Goal: Information Seeking & Learning: Learn about a topic

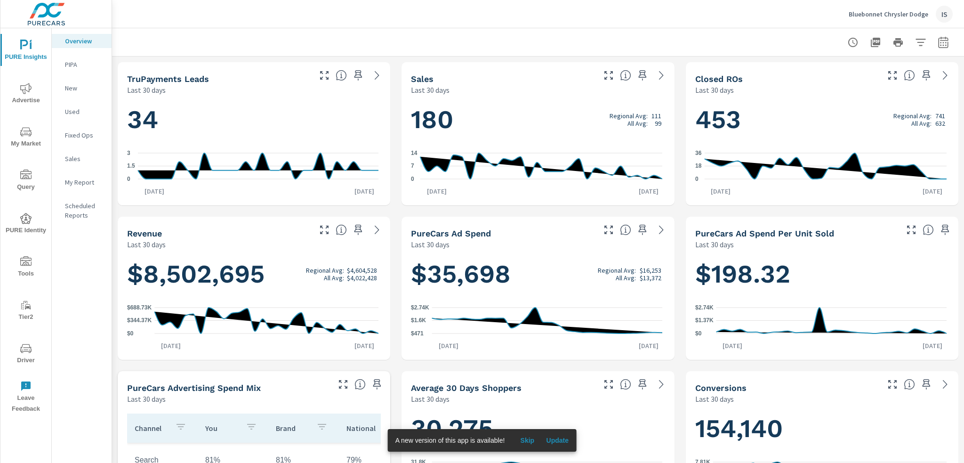
click at [548, 34] on div at bounding box center [537, 42] width 829 height 28
click at [562, 440] on span "Update" at bounding box center [557, 440] width 23 height 8
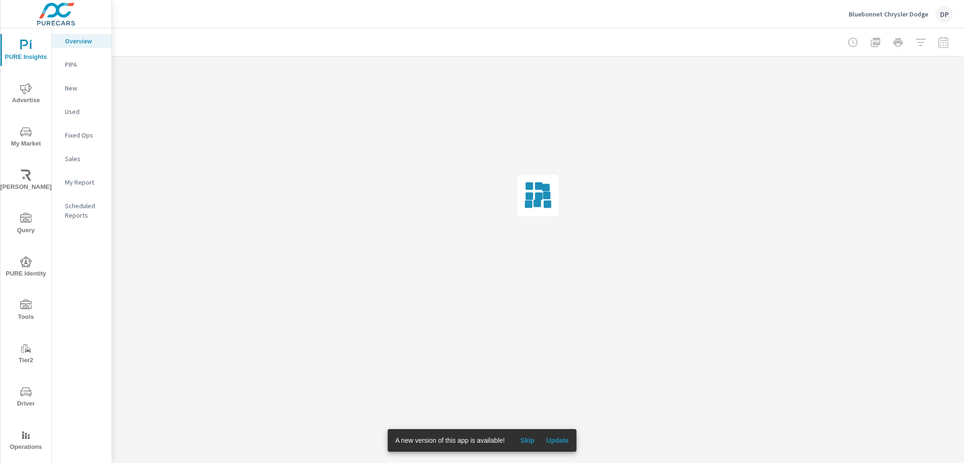
click at [555, 440] on span "Update" at bounding box center [557, 440] width 23 height 8
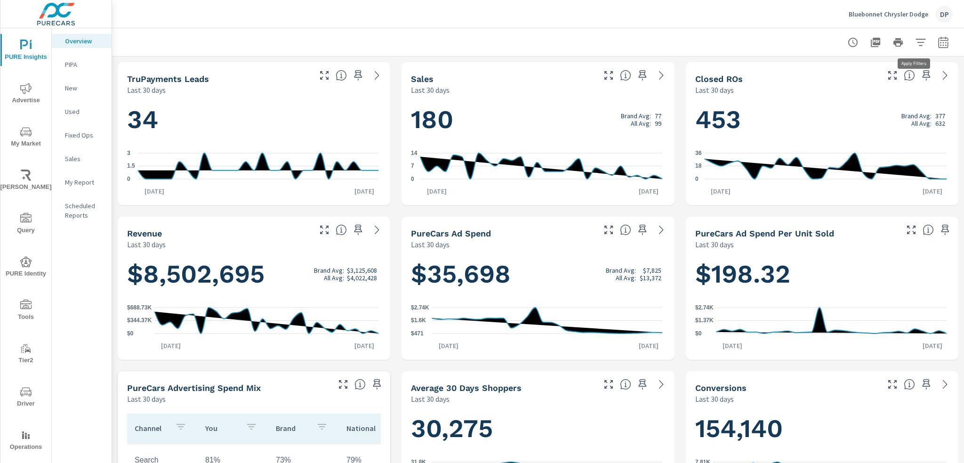
click at [915, 46] on icon "button" at bounding box center [920, 42] width 11 height 11
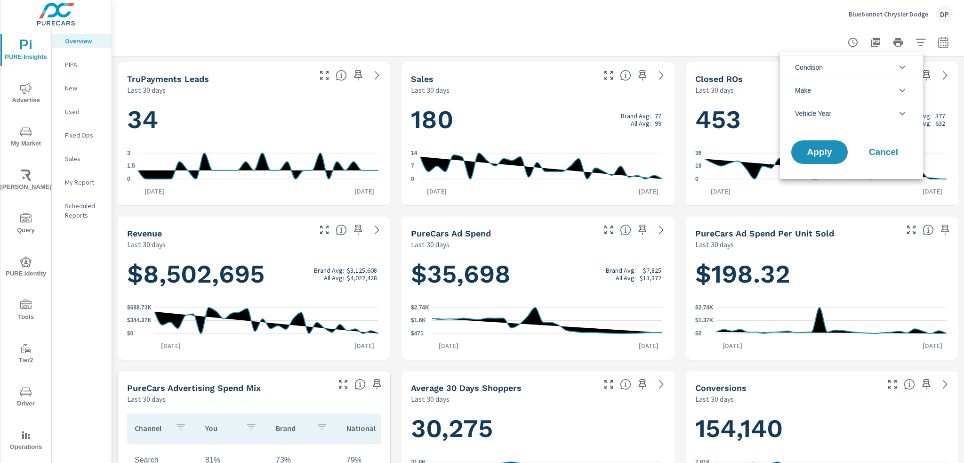
click at [912, 46] on div at bounding box center [482, 231] width 964 height 463
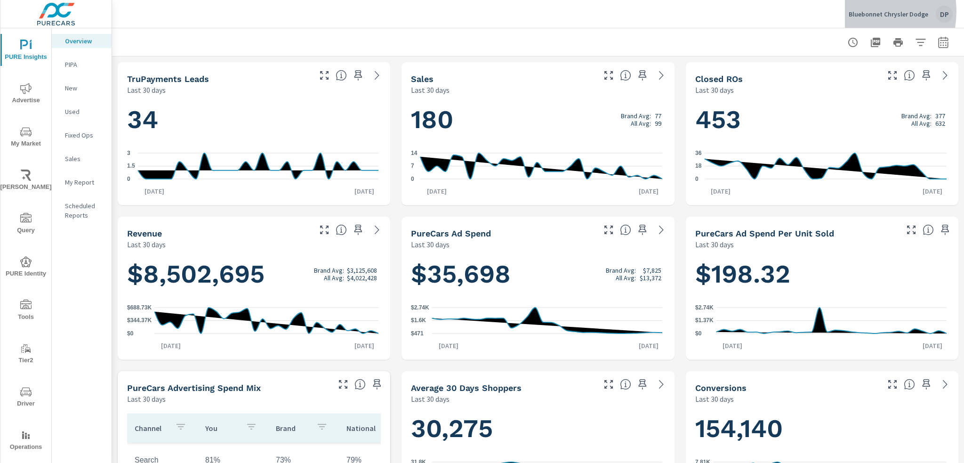
click at [863, 11] on p "Bluebonnet Chrysler Dodge" at bounding box center [888, 14] width 80 height 8
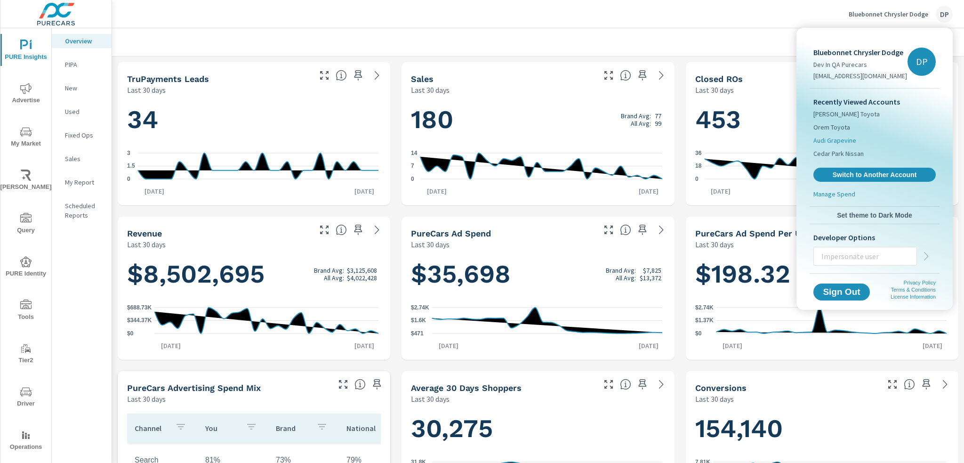
click at [842, 134] on li "Audi Grapevine" at bounding box center [874, 140] width 122 height 13
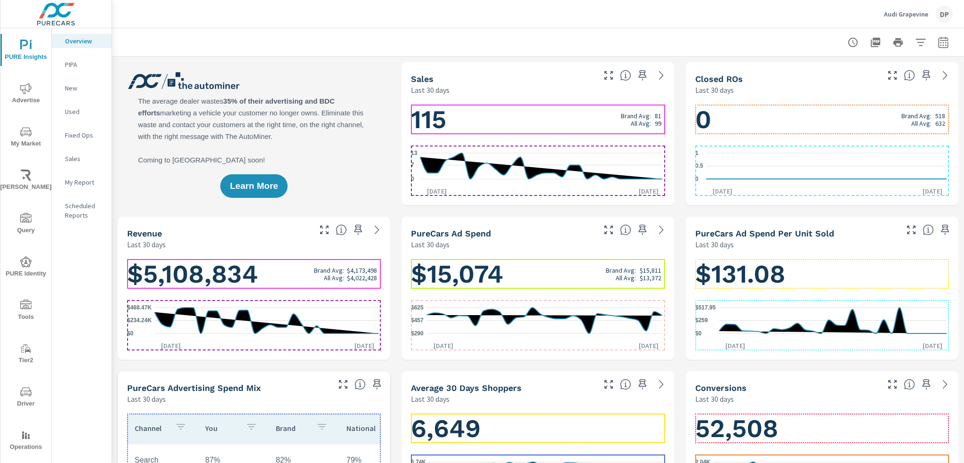
drag, startPoint x: 397, startPoint y: 192, endPoint x: 419, endPoint y: 407, distance: 215.7
click at [419, 407] on div "6,649 6.41K 6.57K 6.74K Aug 18th Sep 16th" at bounding box center [537, 459] width 272 height 110
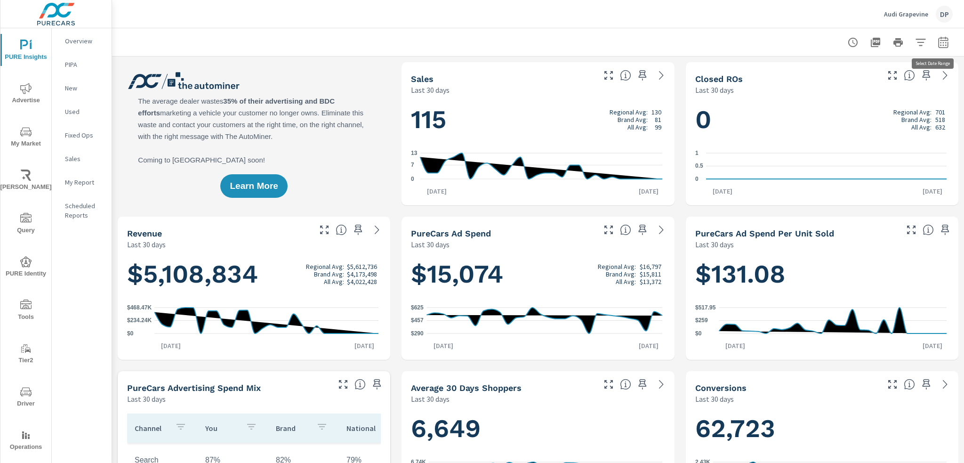
click at [938, 40] on icon "button" at bounding box center [943, 41] width 10 height 11
select select "Last 30 days"
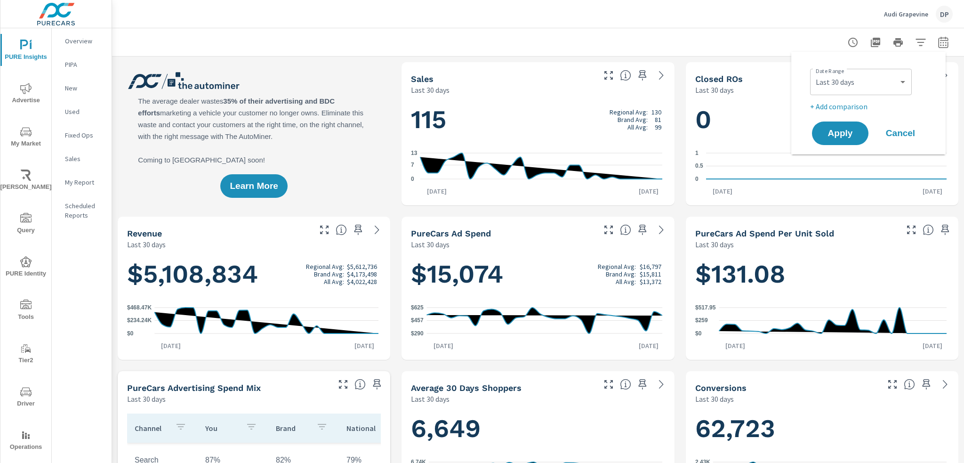
click at [778, 41] on div at bounding box center [537, 42] width 829 height 28
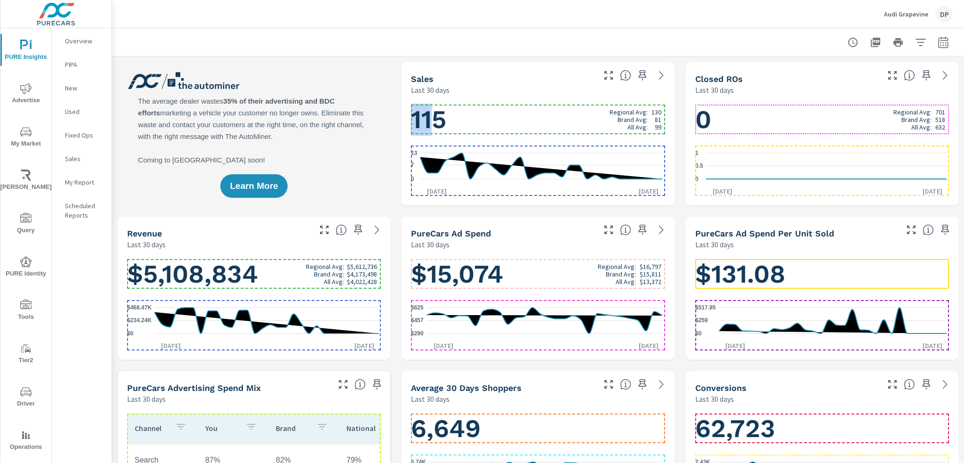
click at [433, 107] on h1 "115 Regional Avg: 130 Brand Avg: 81 All Avg: 99" at bounding box center [538, 120] width 254 height 32
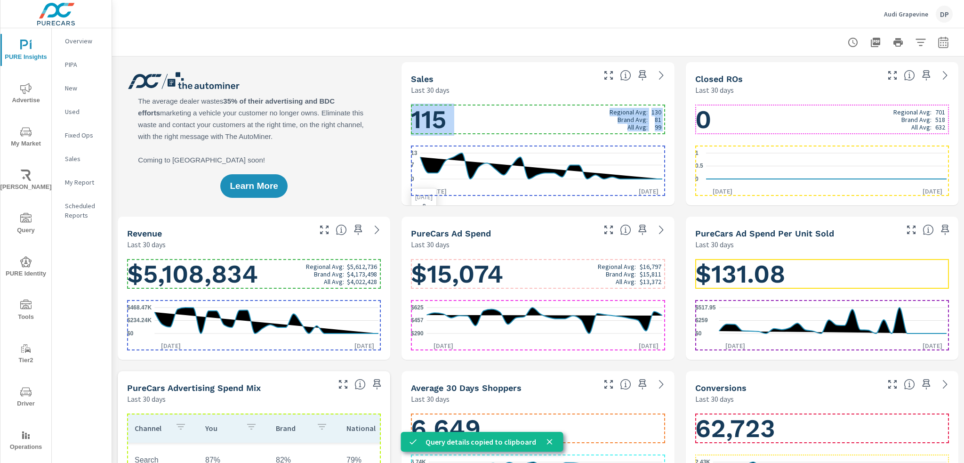
click at [482, 153] on line at bounding box center [541, 153] width 242 height 0
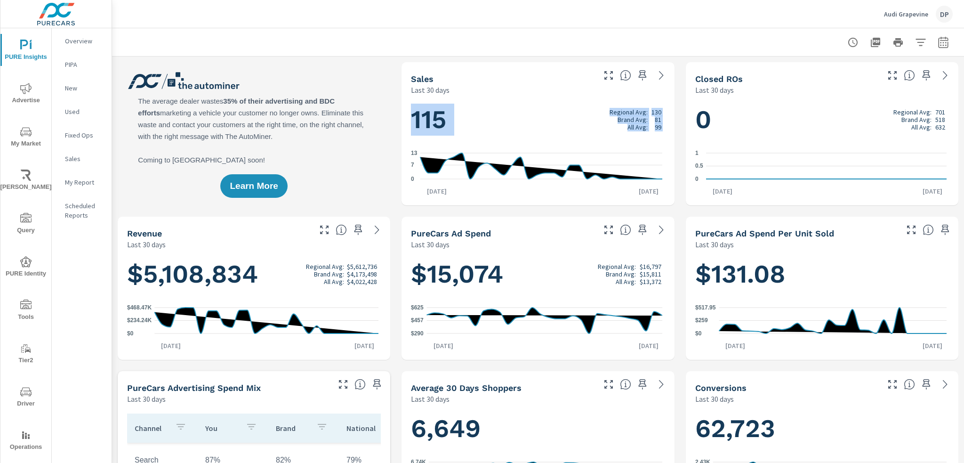
click at [541, 128] on h1 "115 Regional Avg: 130 Brand Avg: 81 All Avg: 99" at bounding box center [538, 120] width 254 height 32
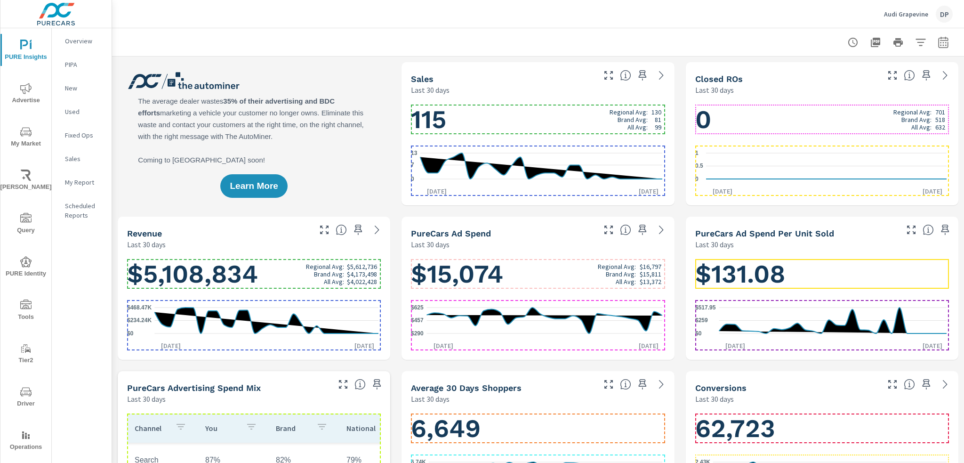
click at [520, 126] on h1 "115 Regional Avg: 130 Brand Avg: 81 All Avg: 99" at bounding box center [538, 120] width 254 height 32
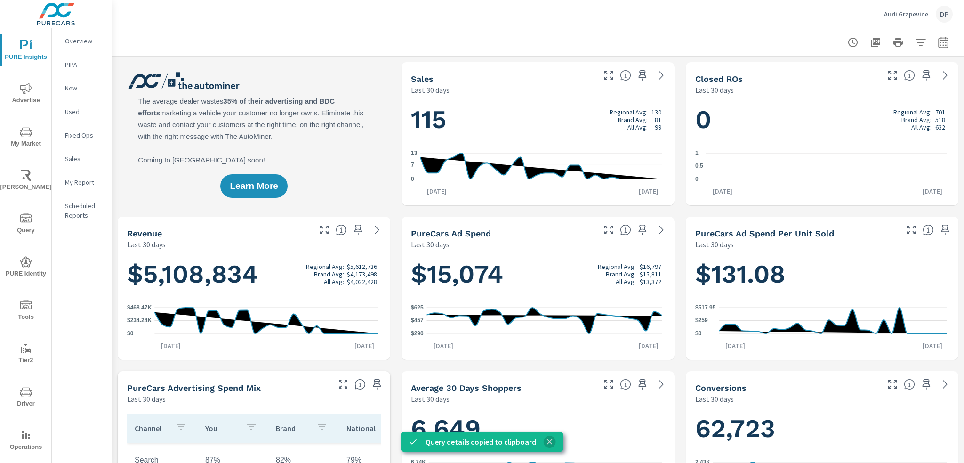
click at [547, 444] on icon "close" at bounding box center [549, 441] width 9 height 9
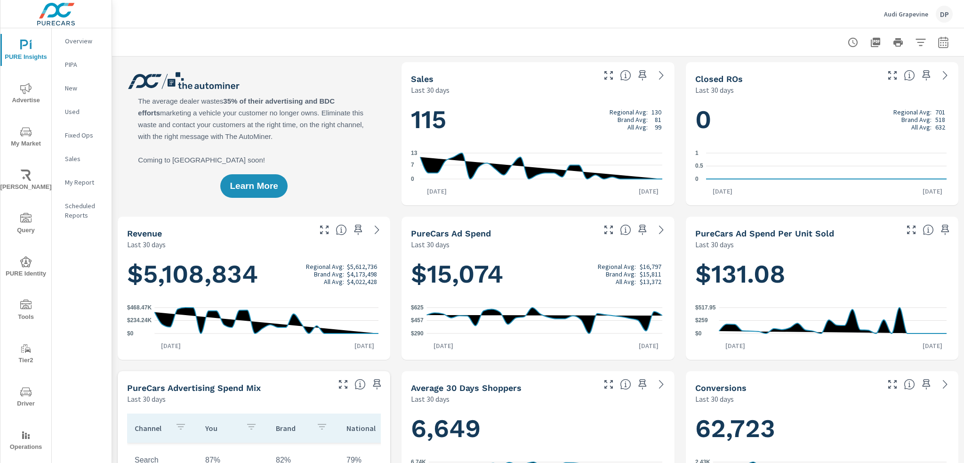
click at [934, 55] on div at bounding box center [537, 42] width 829 height 28
click at [934, 49] on button "button" at bounding box center [943, 42] width 19 height 19
select select "Last 30 days"
click at [667, 40] on div at bounding box center [537, 42] width 829 height 28
click at [651, 111] on p "130" at bounding box center [656, 112] width 10 height 8
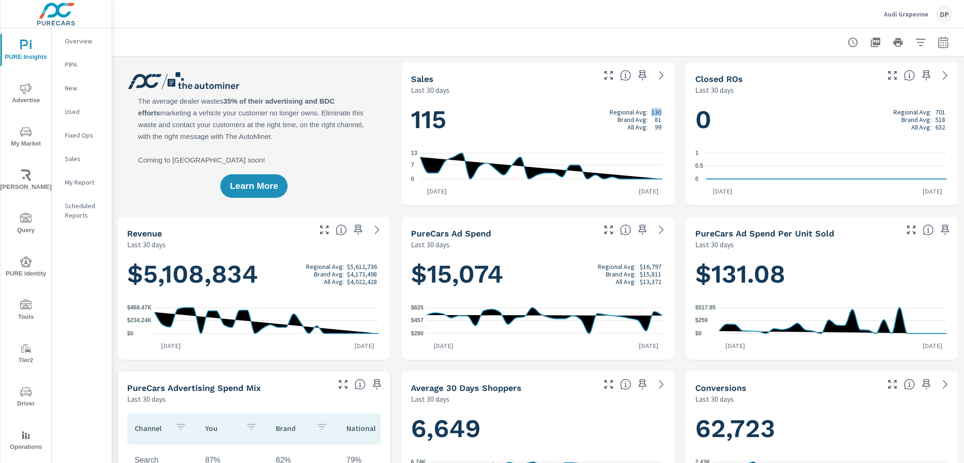
click at [651, 111] on p "130" at bounding box center [656, 112] width 10 height 8
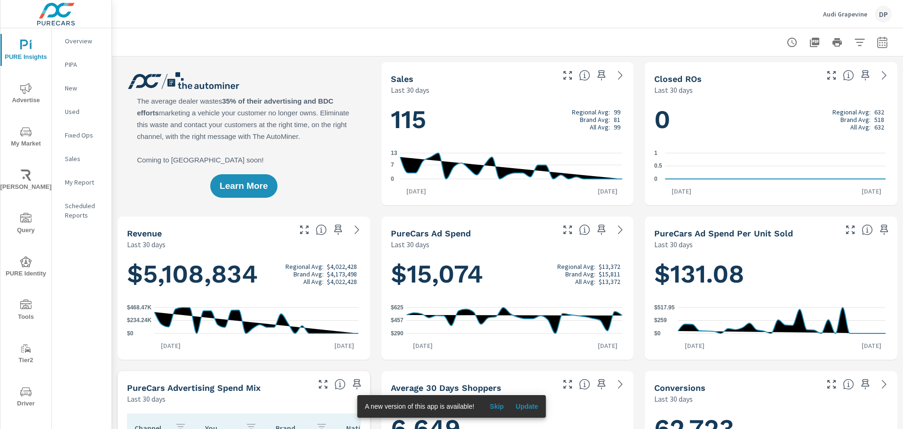
click at [879, 45] on icon "button" at bounding box center [882, 42] width 11 height 11
select select "Last 30 days"
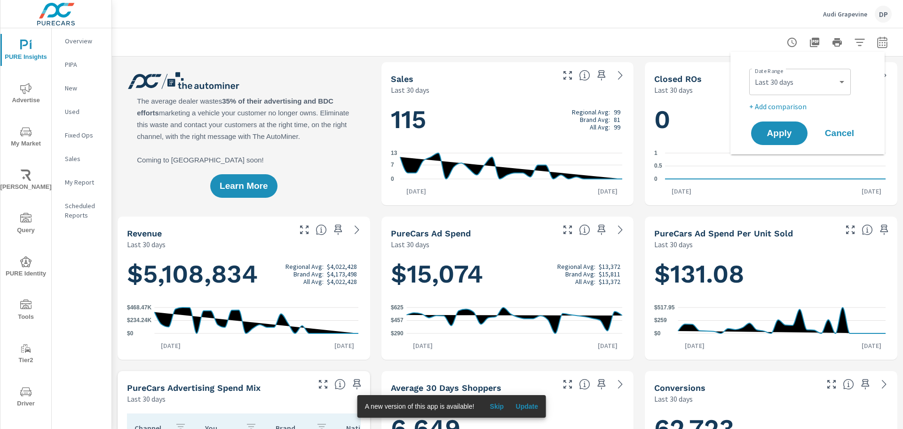
click at [581, 21] on div "Audi Grapevine DP" at bounding box center [507, 14] width 769 height 28
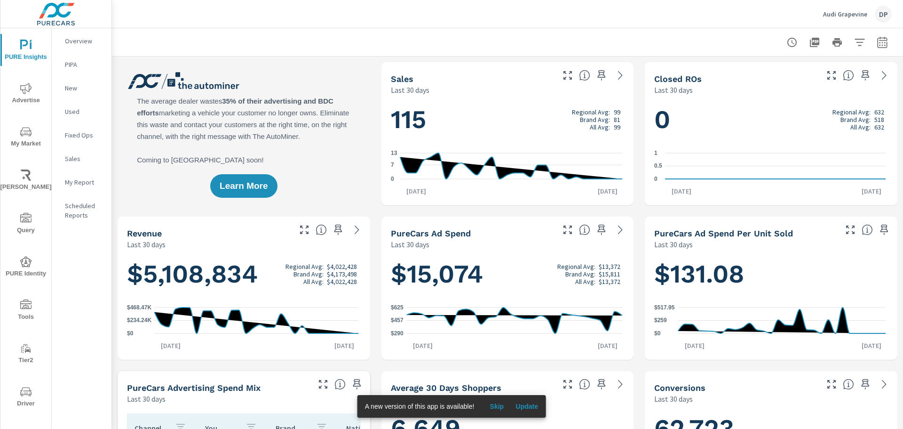
click at [614, 108] on p "99" at bounding box center [617, 112] width 7 height 8
click at [531, 408] on span "Update" at bounding box center [527, 406] width 23 height 8
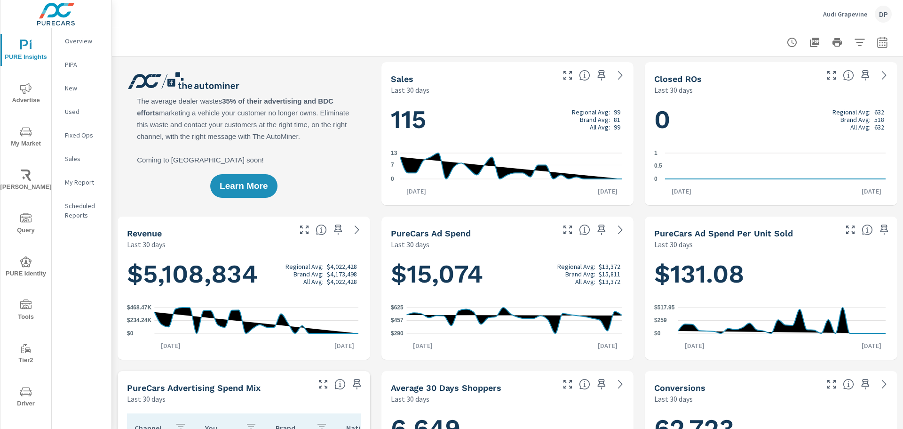
click at [73, 39] on p "Overview" at bounding box center [84, 40] width 39 height 9
click at [877, 43] on icon "button" at bounding box center [882, 42] width 11 height 11
select select "Last 30 days"
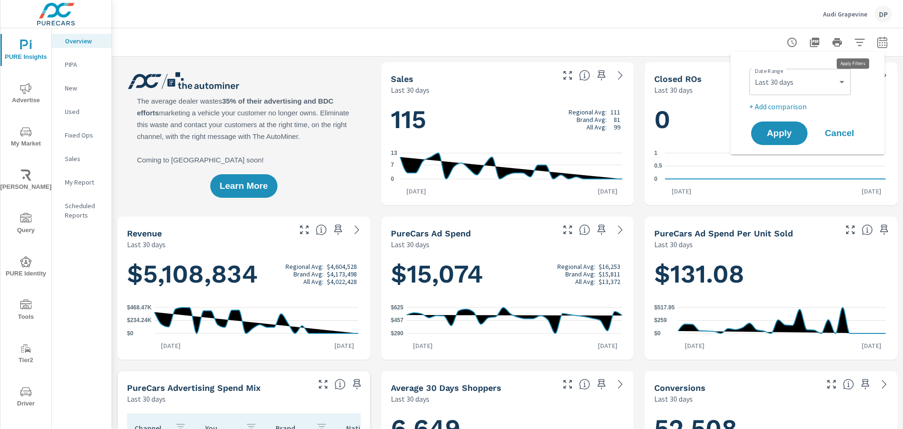
click at [855, 37] on icon "button" at bounding box center [860, 42] width 11 height 11
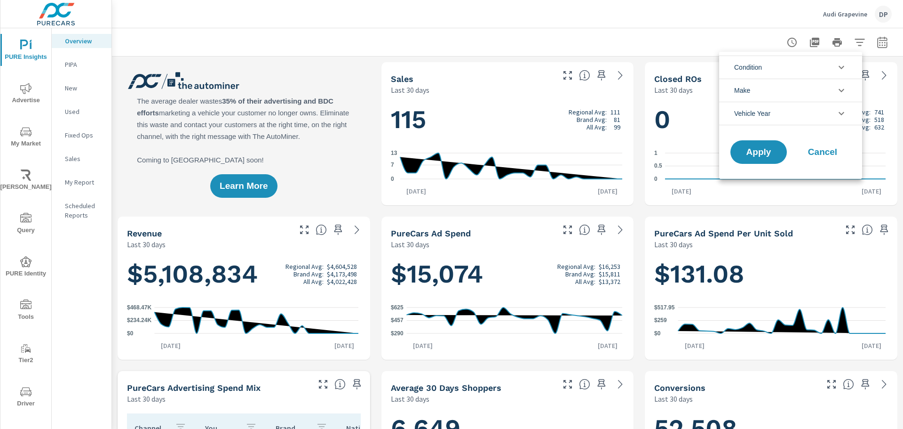
click at [709, 33] on div at bounding box center [451, 214] width 903 height 429
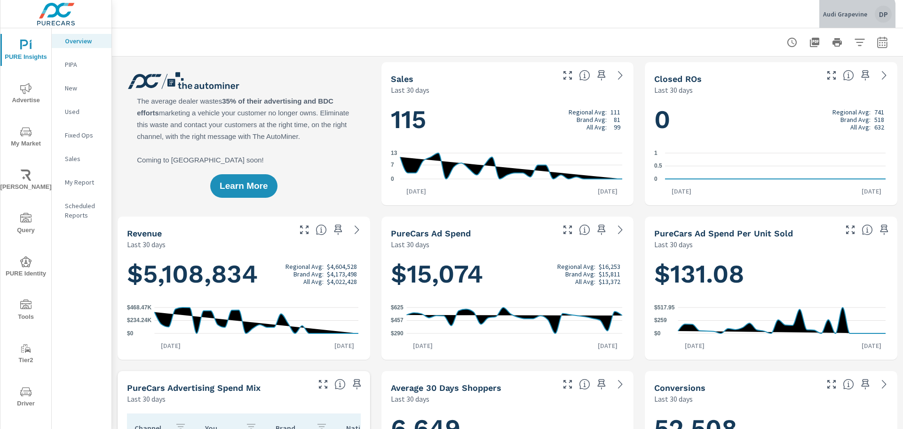
click at [845, 17] on p "Audi Grapevine" at bounding box center [845, 14] width 44 height 8
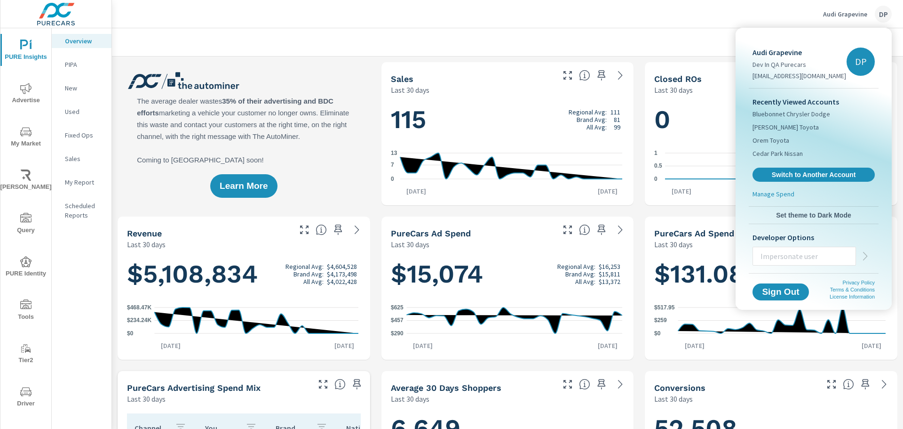
click at [665, 5] on div at bounding box center [451, 214] width 903 height 429
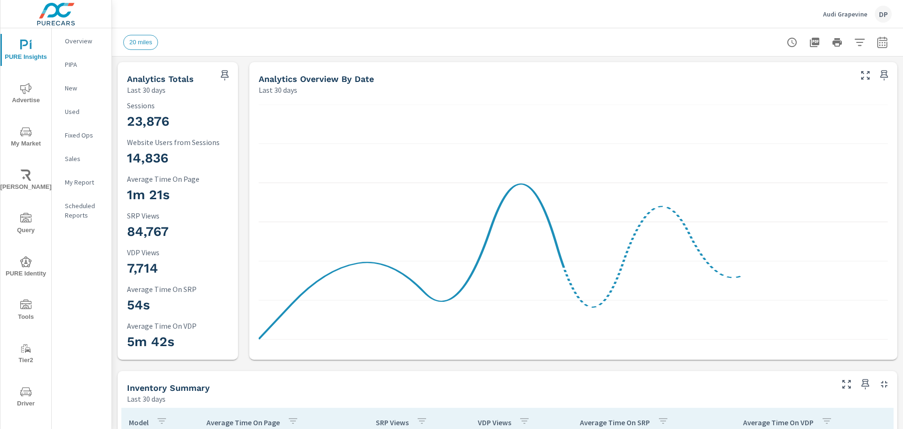
scroll to position [188, 0]
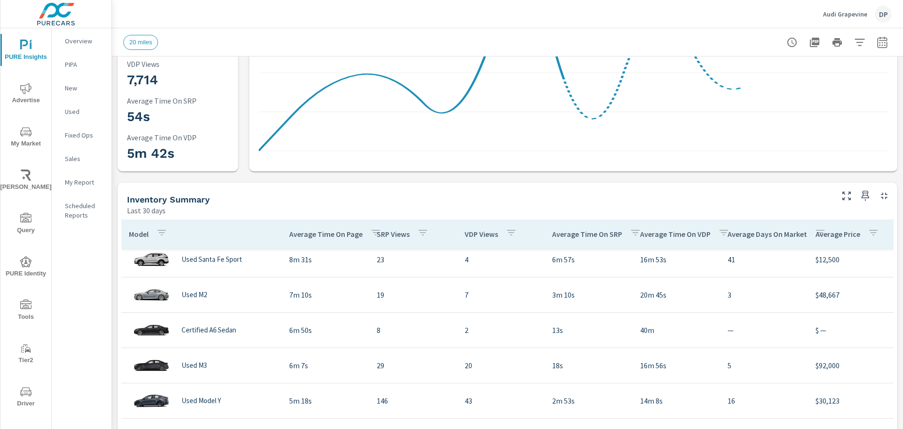
scroll to position [188, 0]
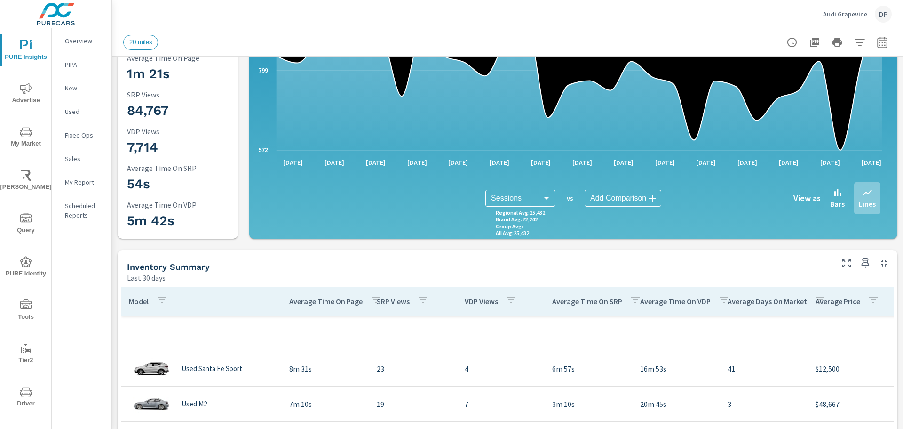
scroll to position [94, 0]
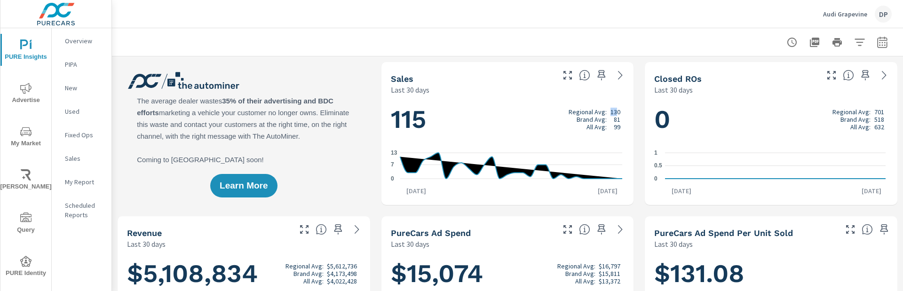
drag, startPoint x: 603, startPoint y: 111, endPoint x: 616, endPoint y: 111, distance: 13.6
click at [615, 111] on div "Regional Avg: 130" at bounding box center [595, 112] width 52 height 8
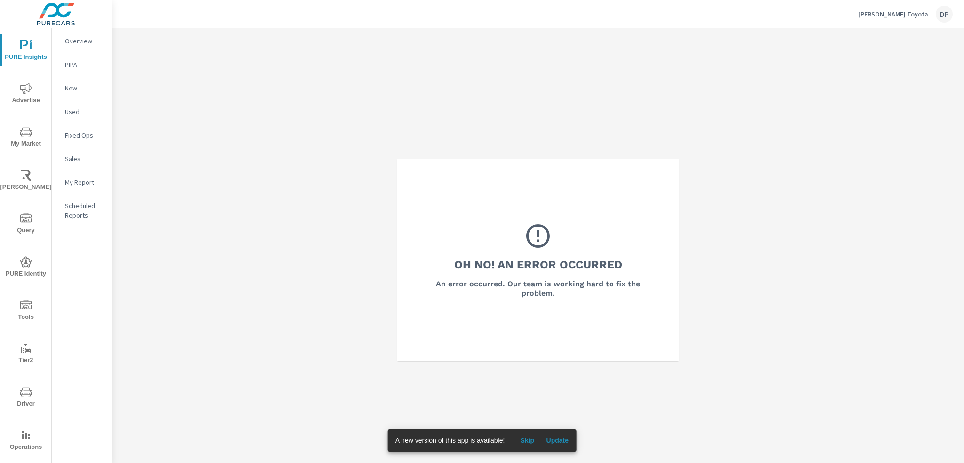
click at [563, 439] on span "Update" at bounding box center [557, 440] width 23 height 8
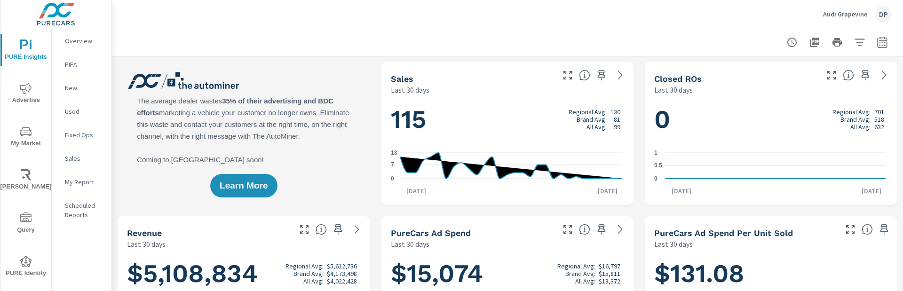
click at [388, 45] on div at bounding box center [507, 42] width 769 height 28
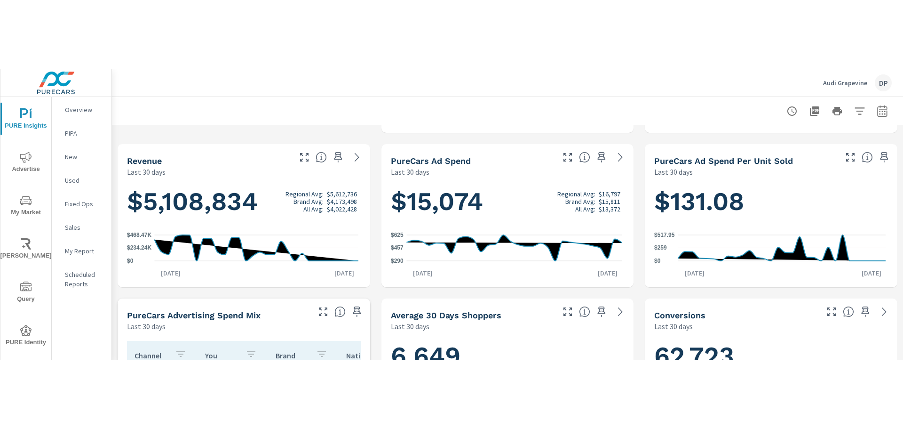
scroll to position [376, 0]
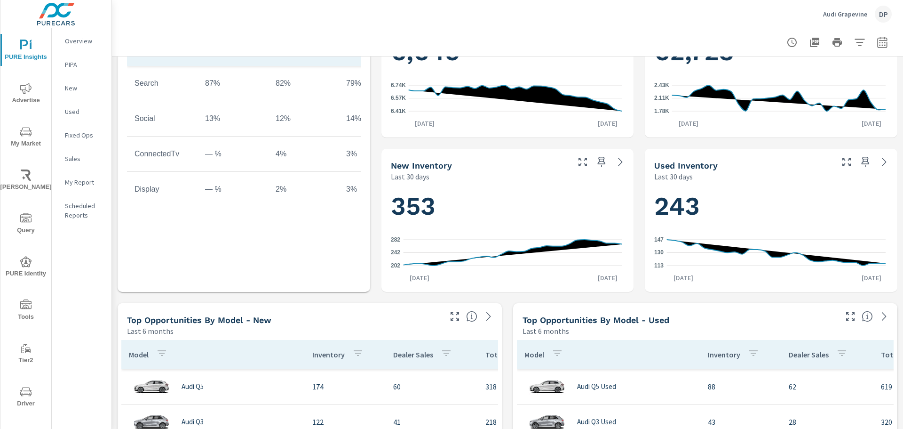
click at [399, 50] on div at bounding box center [507, 42] width 769 height 28
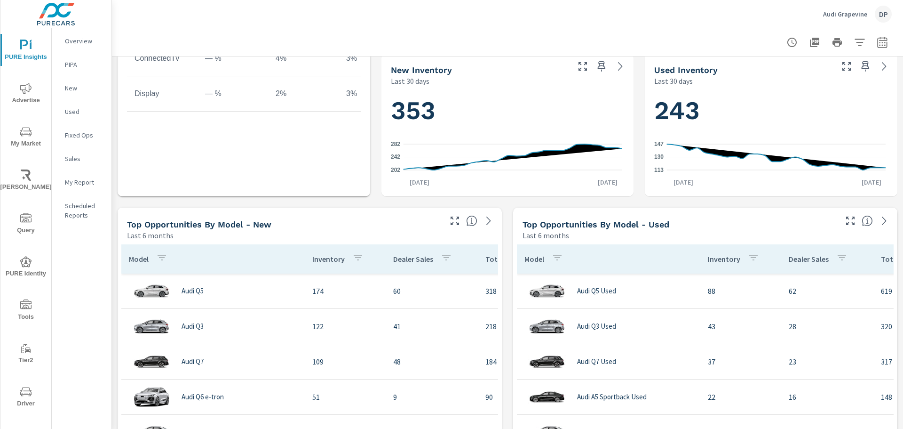
scroll to position [565, 0]
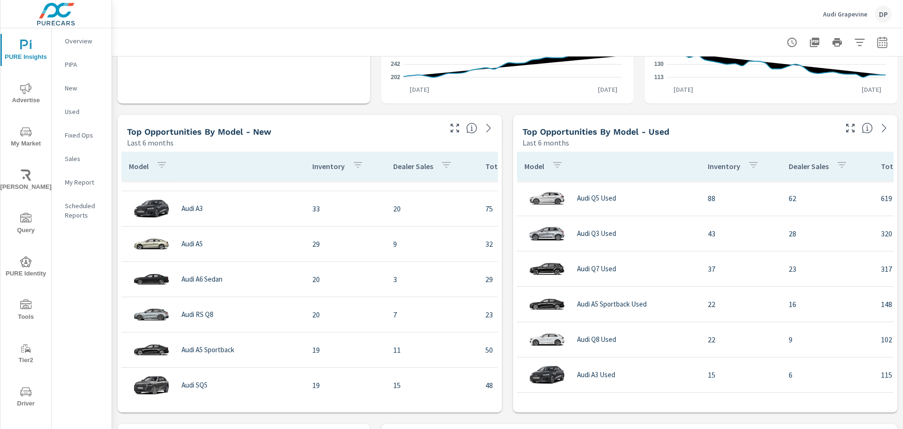
scroll to position [329, 0]
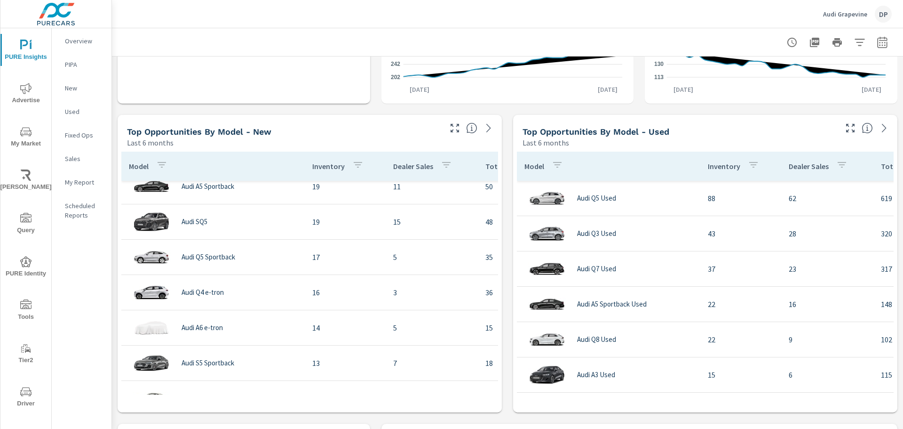
click at [424, 113] on div "Learn More The average dealer wastes 35% of their advertising and BDC efforts m…" at bounding box center [507, 263] width 791 height 1543
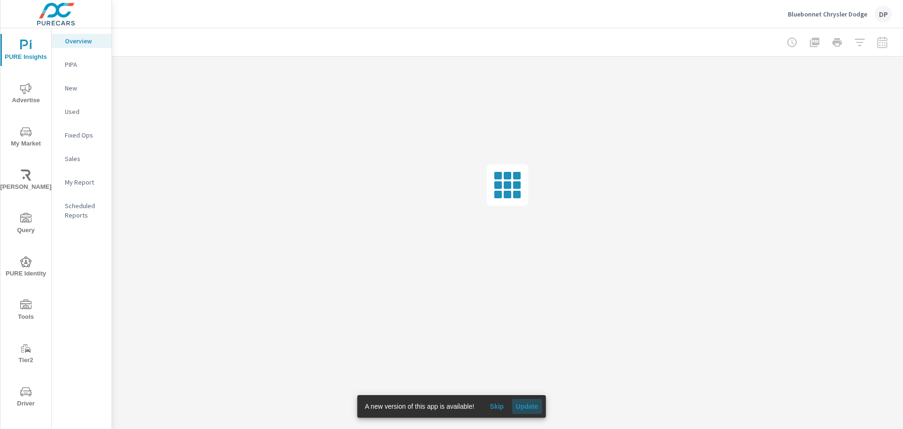
click at [522, 404] on span "Update" at bounding box center [527, 406] width 23 height 8
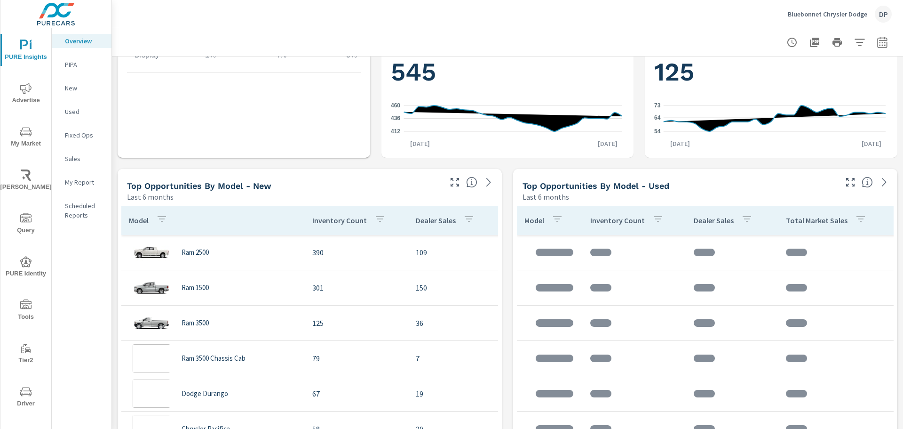
scroll to position [518, 0]
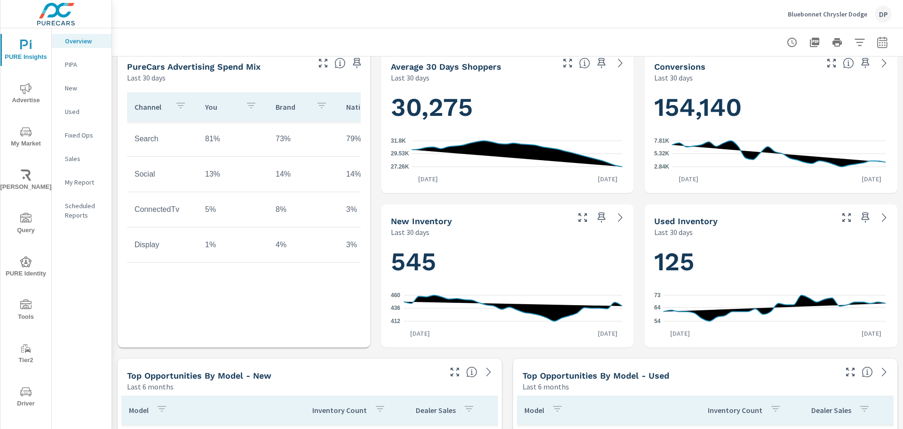
scroll to position [277, 0]
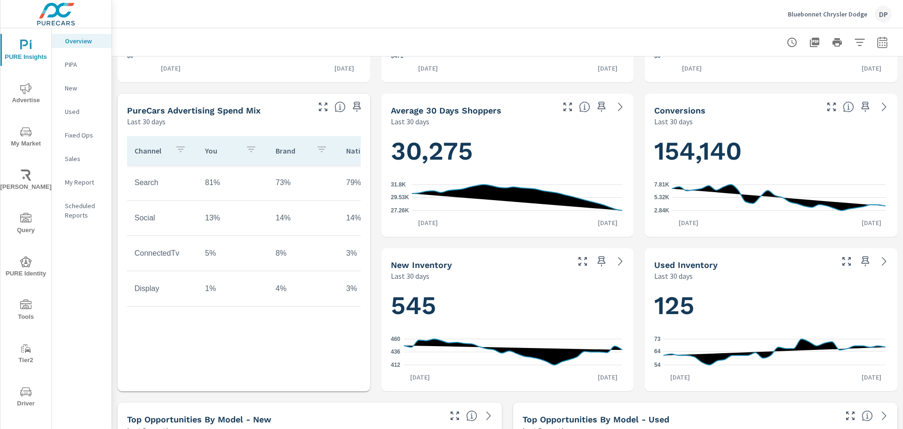
click at [30, 257] on span "PURE Identity" at bounding box center [25, 267] width 45 height 23
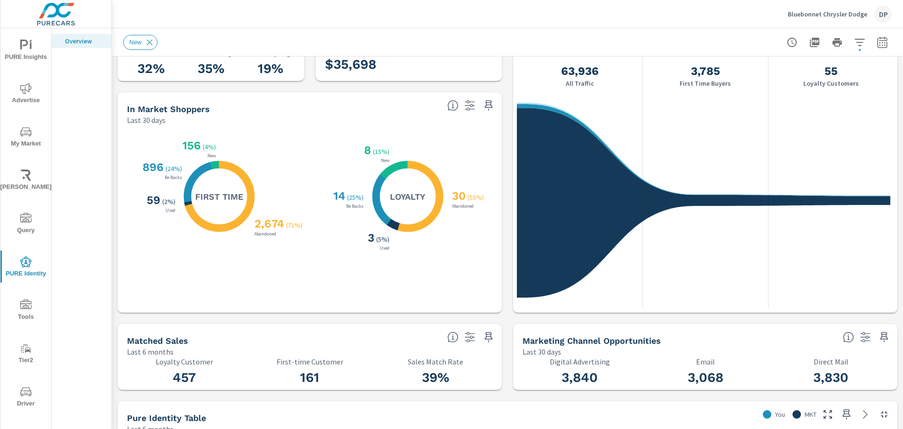
scroll to position [282, 0]
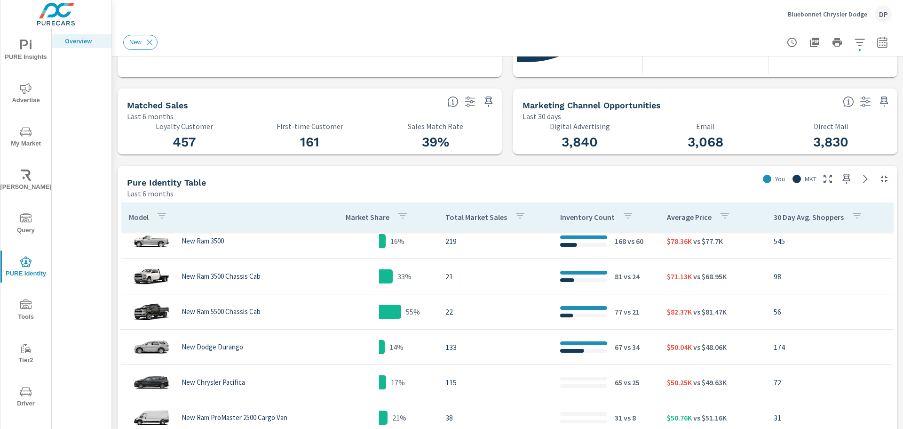
scroll to position [141, 0]
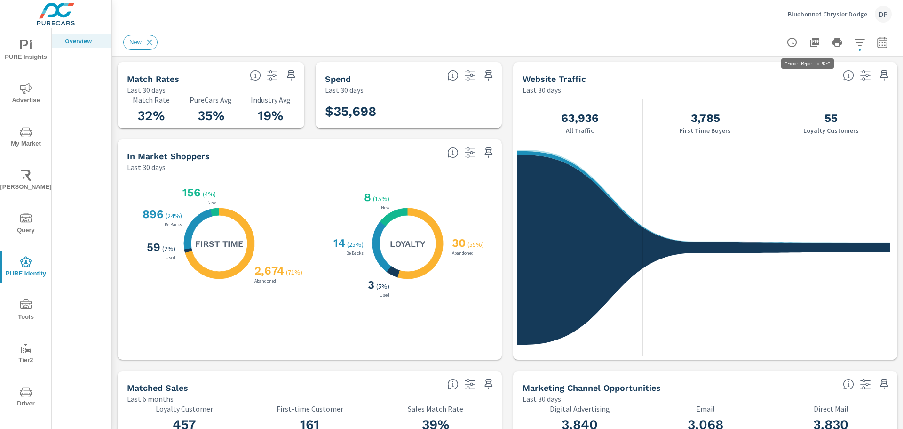
click at [810, 44] on icon "button" at bounding box center [814, 42] width 9 height 9
